Goal: Task Accomplishment & Management: Manage account settings

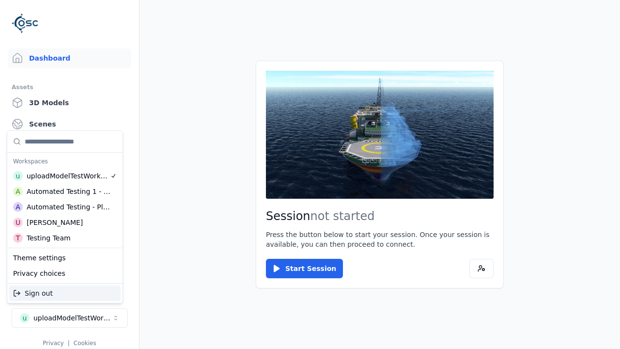
click at [65, 238] on div "Testing Team" at bounding box center [49, 238] width 44 height 10
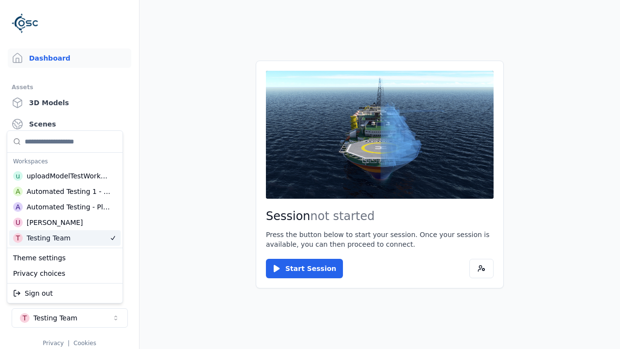
click at [310, 175] on html "Support Dashboard Assets 3D Models Scenes Datasets Recordings Support Documenta…" at bounding box center [310, 174] width 620 height 349
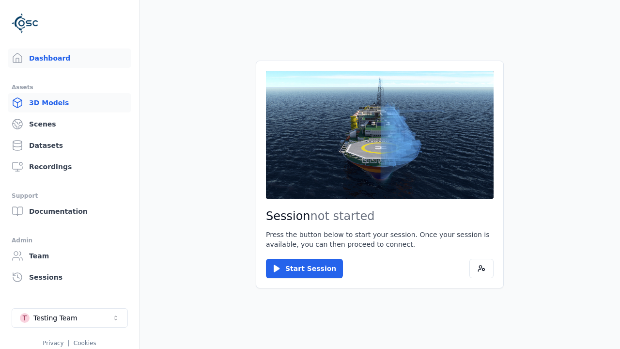
click at [69, 103] on link "3D Models" at bounding box center [70, 102] width 124 height 19
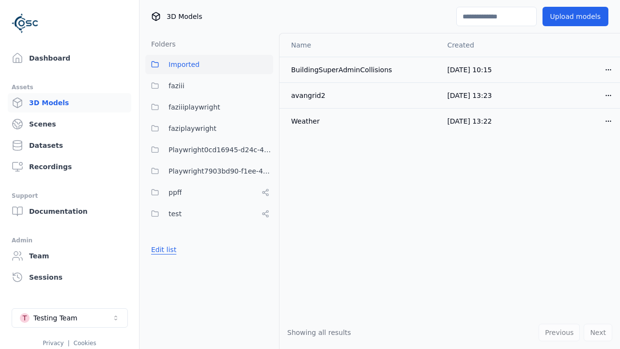
click at [162, 250] on button "Edit list" at bounding box center [163, 249] width 37 height 17
click at [171, 250] on link "Create folder" at bounding box center [173, 250] width 45 height 10
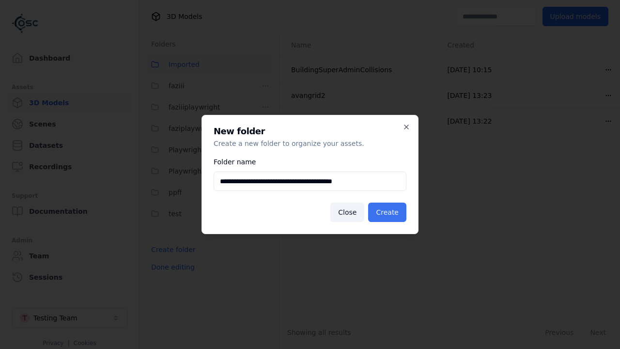
type input "**********"
click at [389, 212] on button "Create" at bounding box center [387, 212] width 38 height 19
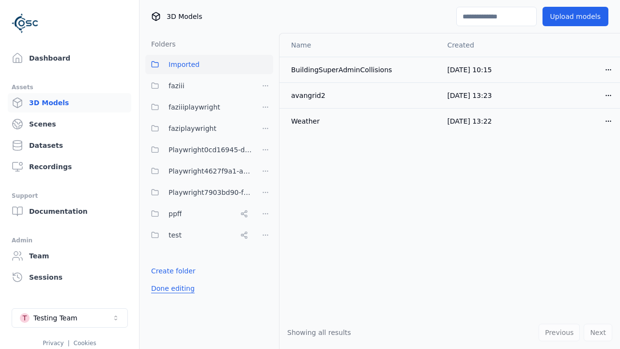
click at [170, 288] on button "Done editing" at bounding box center [172, 288] width 55 height 17
click at [162, 271] on button "Edit list" at bounding box center [163, 270] width 37 height 17
click at [266, 171] on html "Support Dashboard Assets 3D Models Scenes Datasets Recordings Support Documenta…" at bounding box center [310, 174] width 620 height 349
click at [265, 206] on div "Rename" at bounding box center [268, 207] width 65 height 16
